Goal: Use online tool/utility: Utilize a website feature to perform a specific function

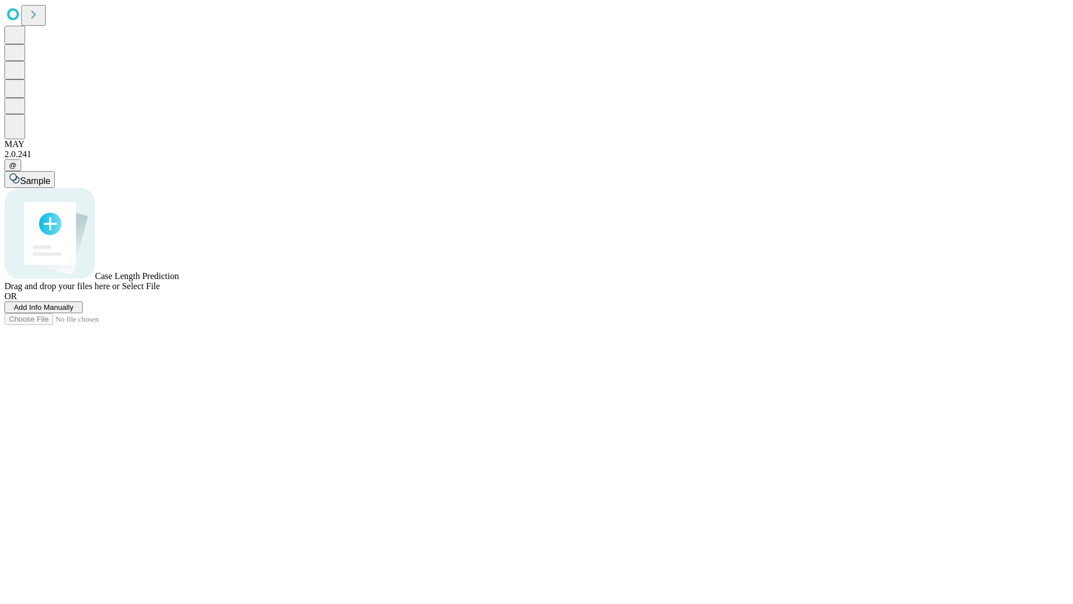
click at [74, 311] on span "Add Info Manually" at bounding box center [44, 307] width 60 height 8
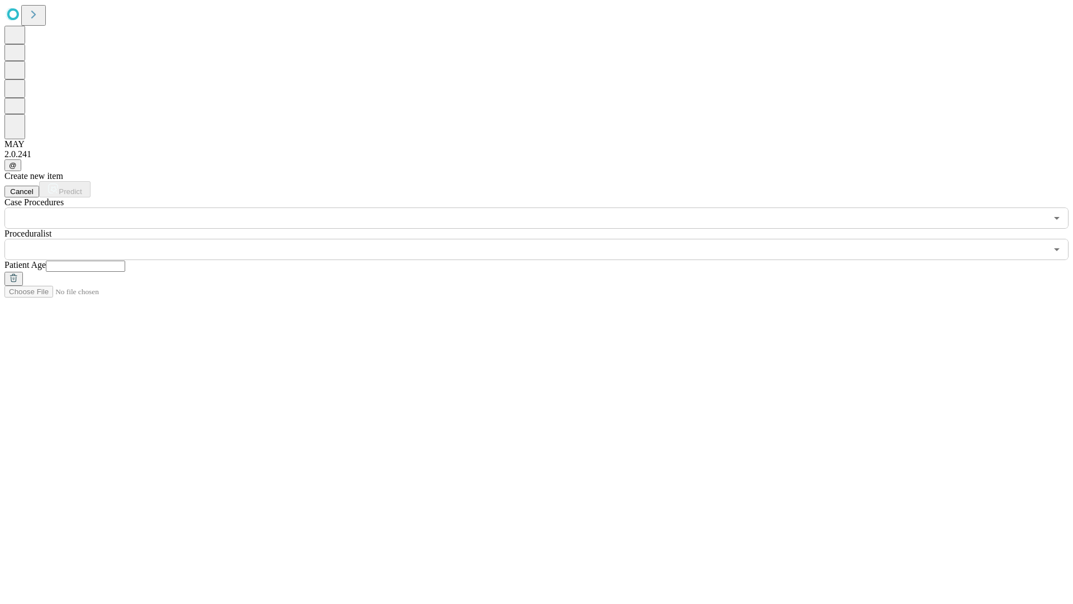
click at [125, 261] on input "text" at bounding box center [85, 266] width 79 height 11
type input "**"
click at [545, 239] on input "text" at bounding box center [525, 249] width 1043 height 21
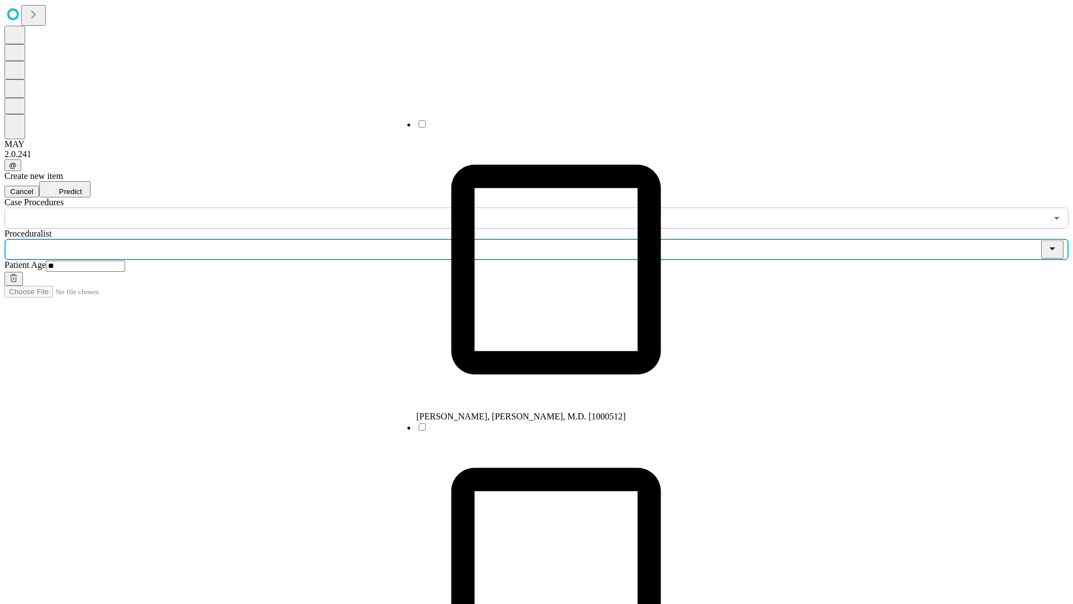
click at [545, 128] on li "[PERSON_NAME], [PERSON_NAME], M.D. [1000512]" at bounding box center [557, 270] width 280 height 303
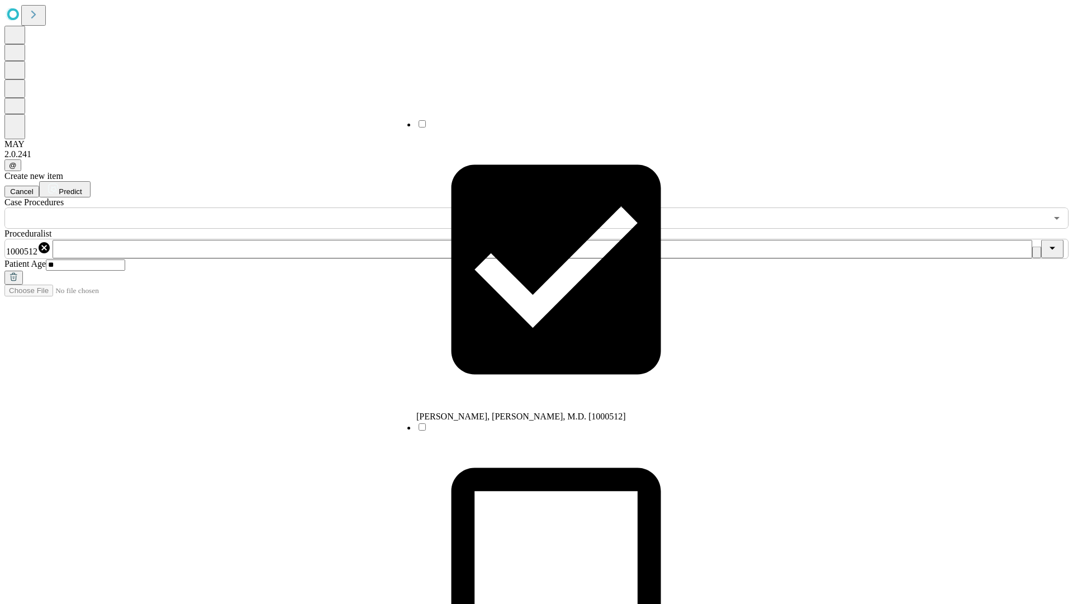
click at [235, 207] on input "text" at bounding box center [525, 217] width 1043 height 21
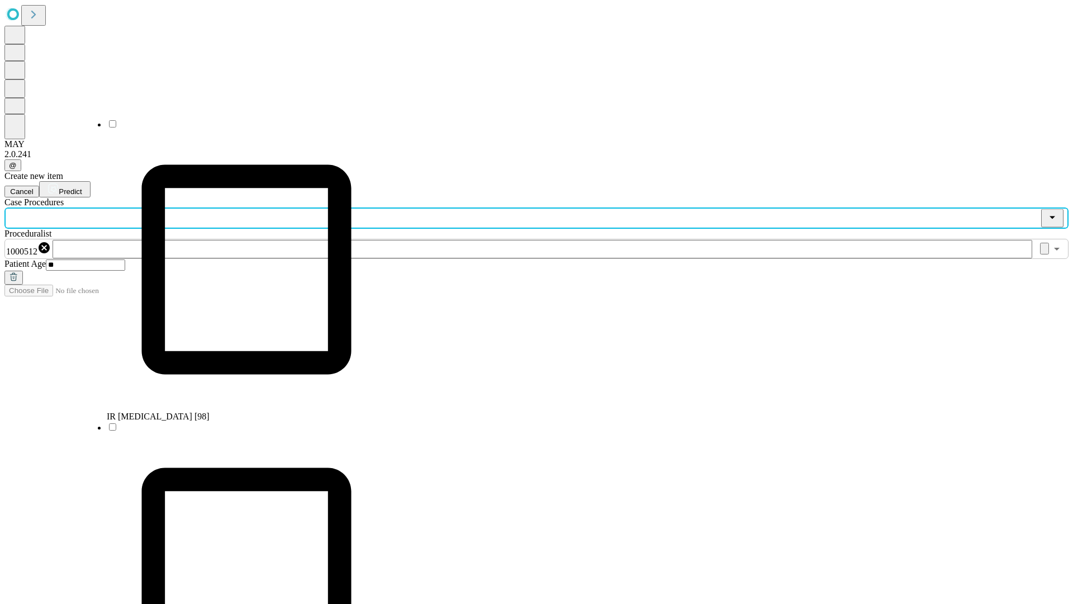
click at [235, 128] on li "IR [MEDICAL_DATA] [98]" at bounding box center [247, 270] width 280 height 303
click at [82, 187] on span "Predict" at bounding box center [70, 191] width 23 height 8
